Goal: Find specific page/section: Find specific page/section

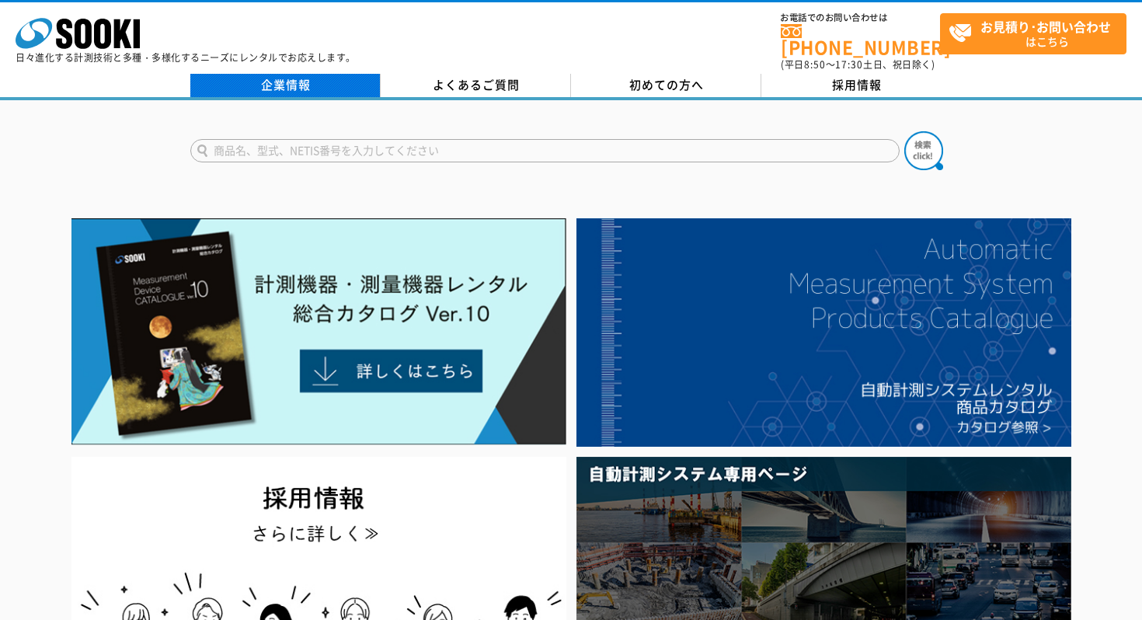
click at [265, 74] on link "企業情報" at bounding box center [285, 85] width 190 height 23
click at [335, 74] on link "企業情報" at bounding box center [285, 85] width 190 height 23
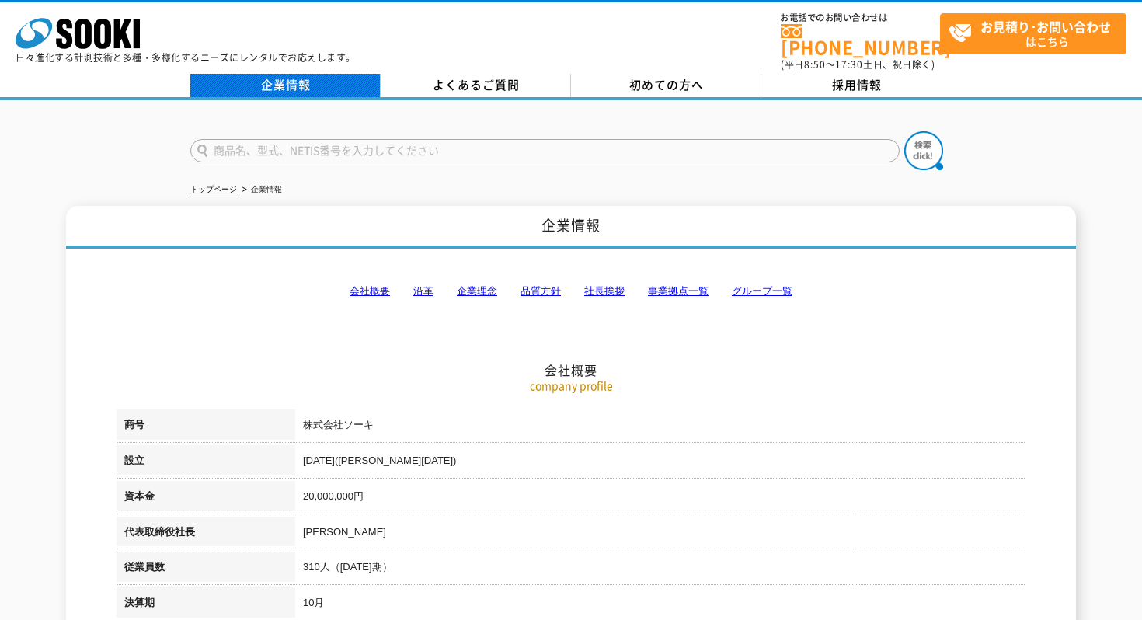
click at [278, 82] on link "企業情報" at bounding box center [285, 85] width 190 height 23
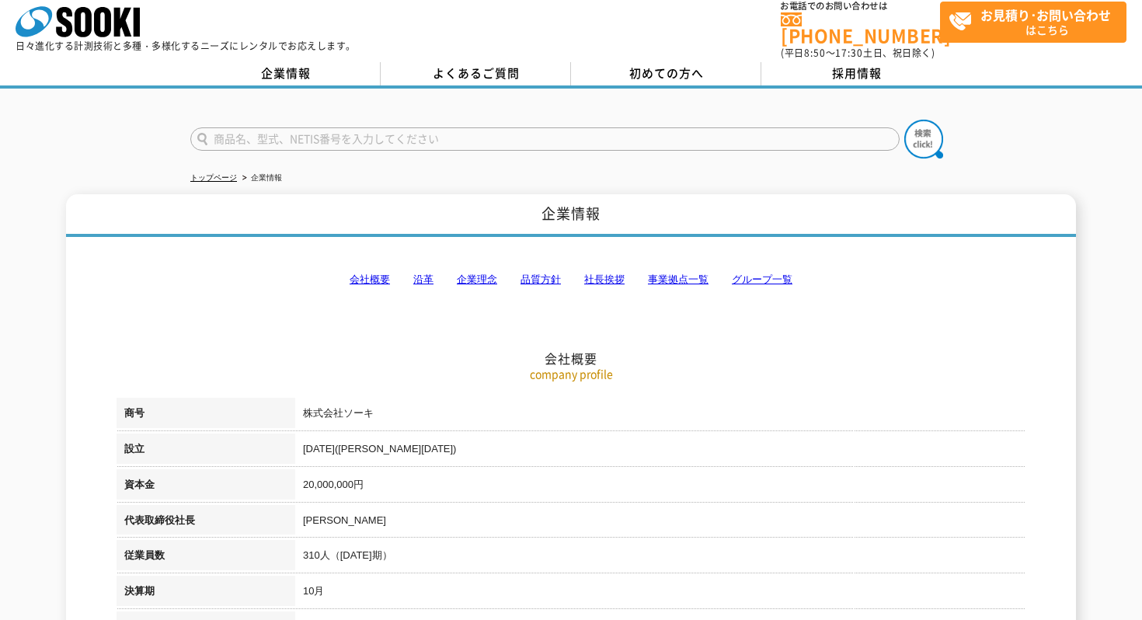
scroll to position [26, 0]
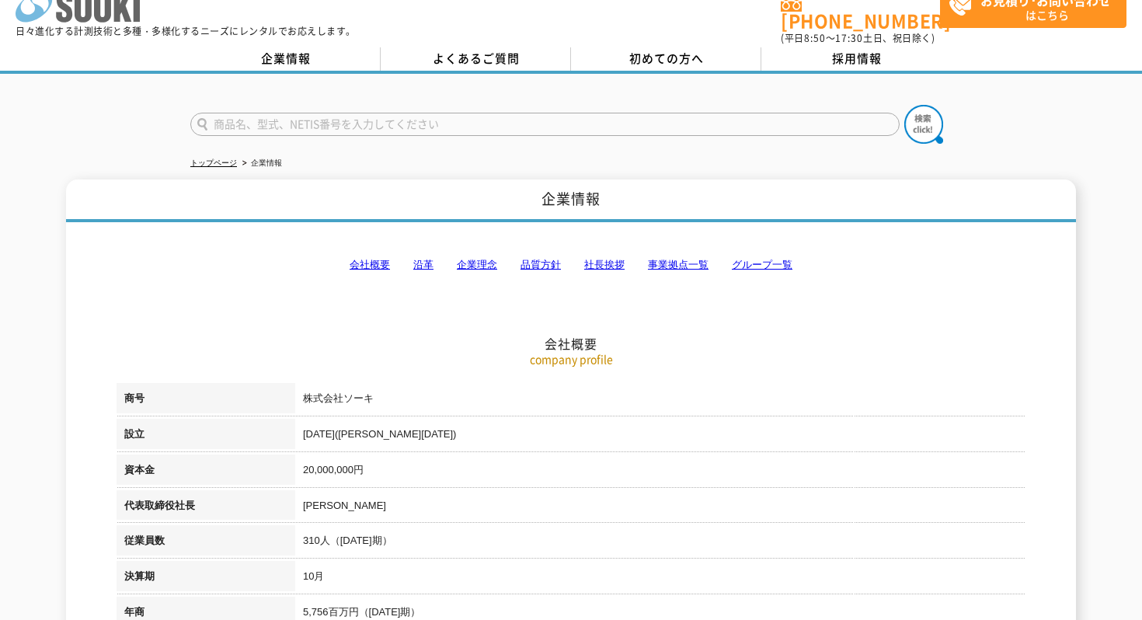
click at [112, 20] on icon "株式会社 ソーキ" at bounding box center [78, 6] width 124 height 31
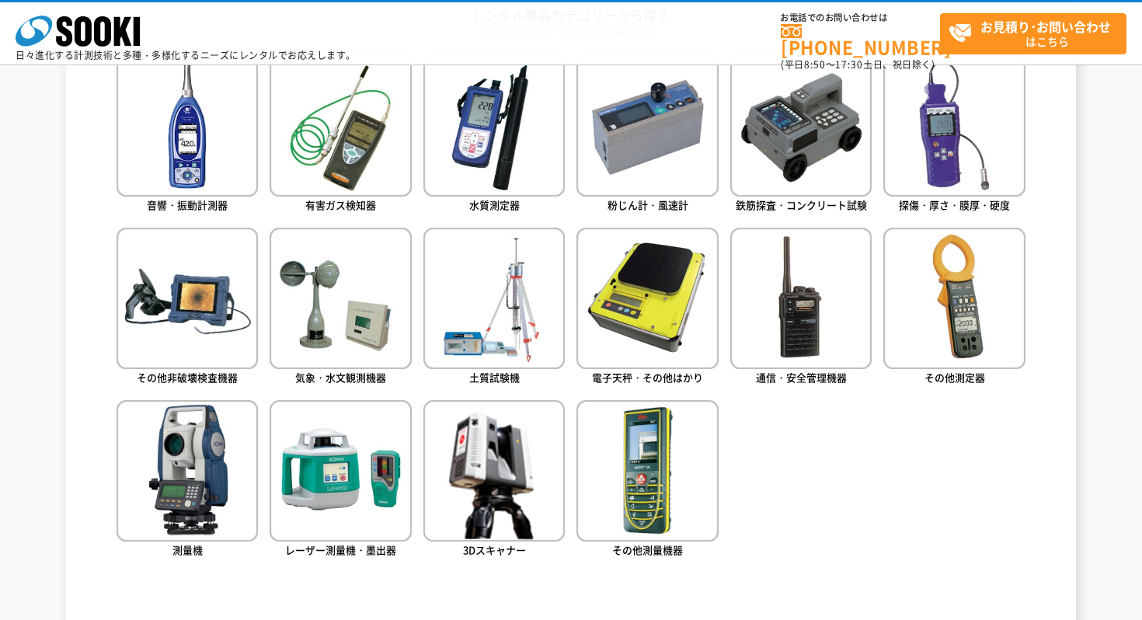
scroll to position [700, 0]
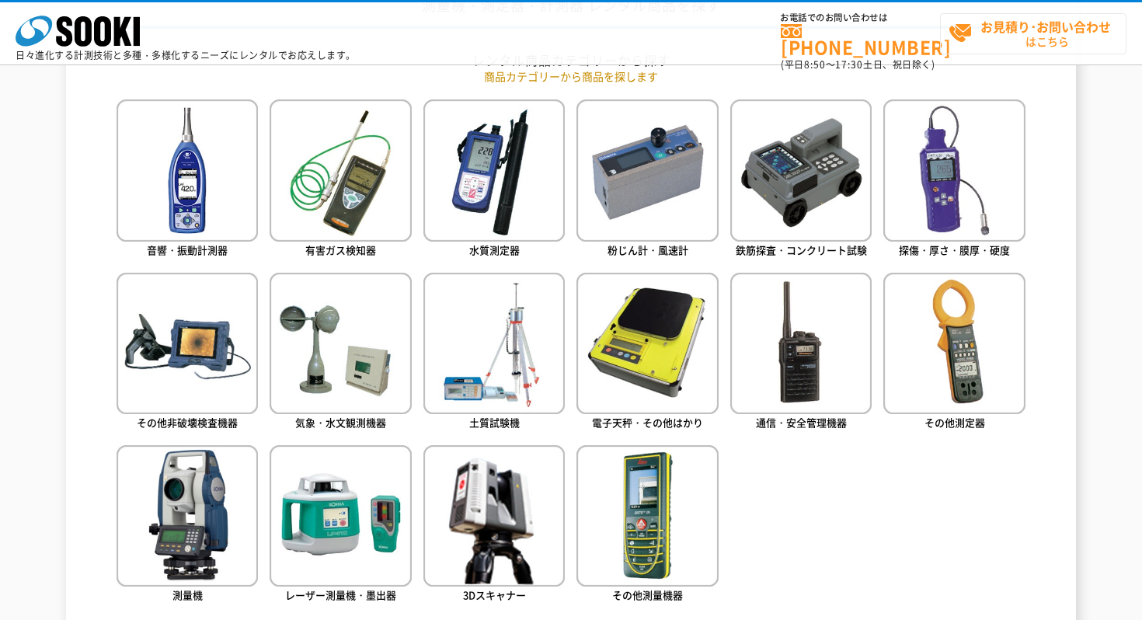
click at [1019, 34] on strong "お見積り･お問い合わせ" at bounding box center [1046, 26] width 131 height 19
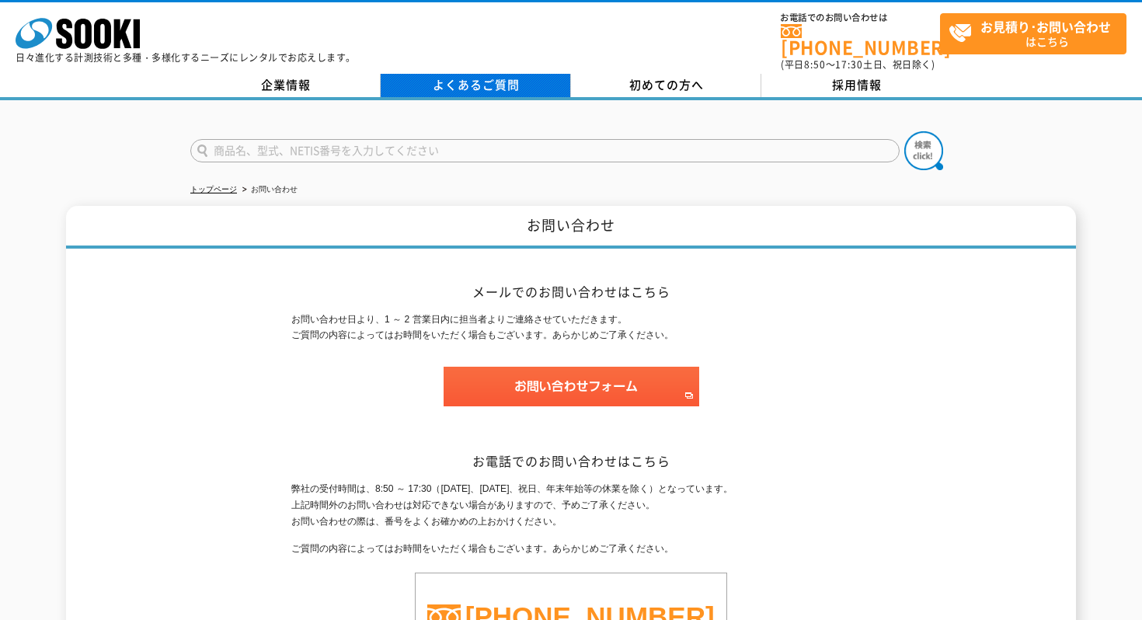
click at [386, 74] on link "よくあるご質問" at bounding box center [476, 85] width 190 height 23
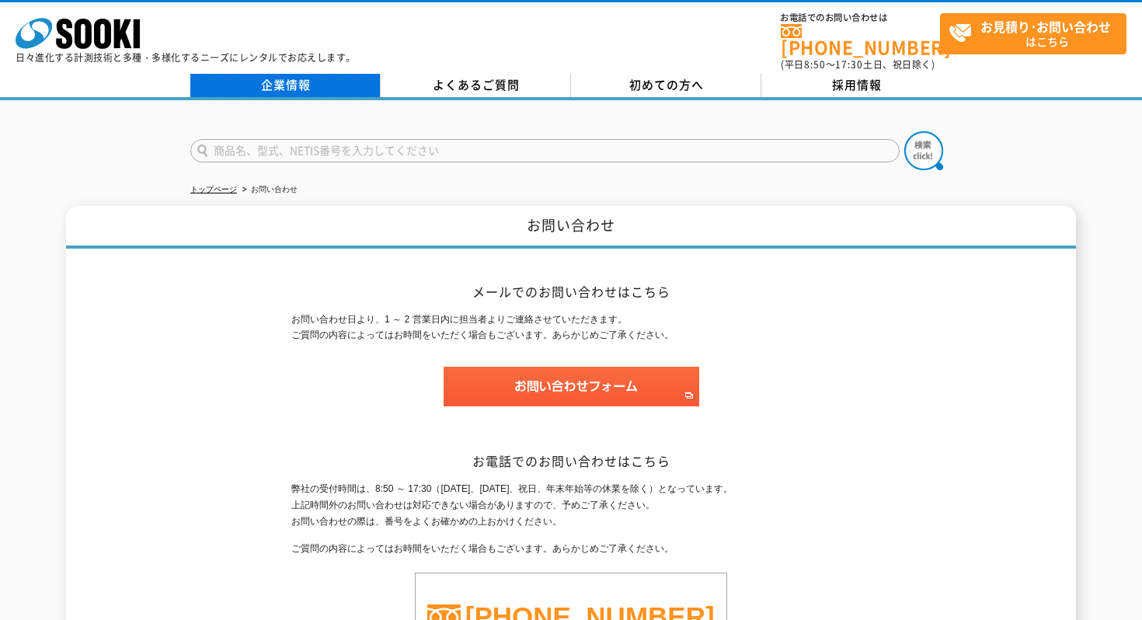
click at [270, 82] on link "企業情報" at bounding box center [285, 85] width 190 height 23
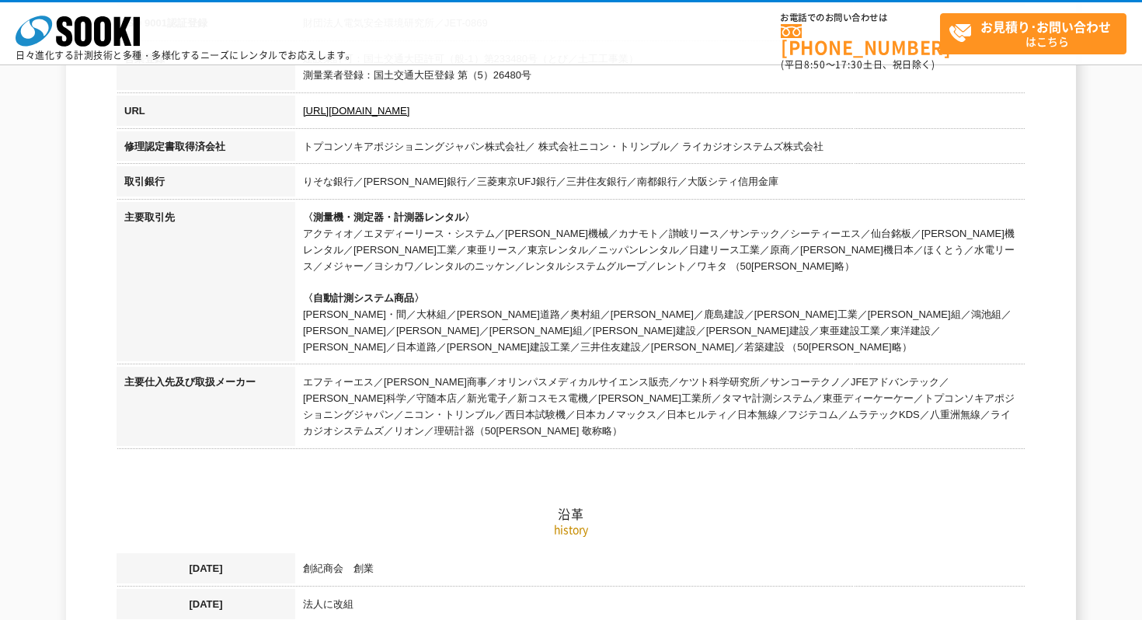
scroll to position [178, 0]
